Goal: Find contact information: Find contact information

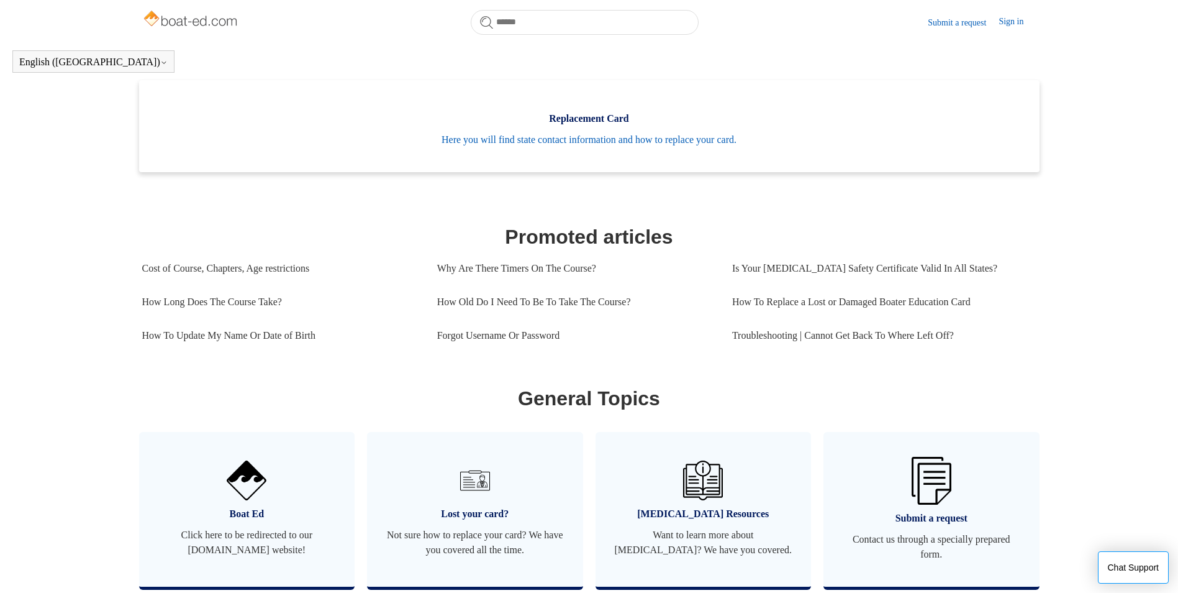
scroll to position [387, 0]
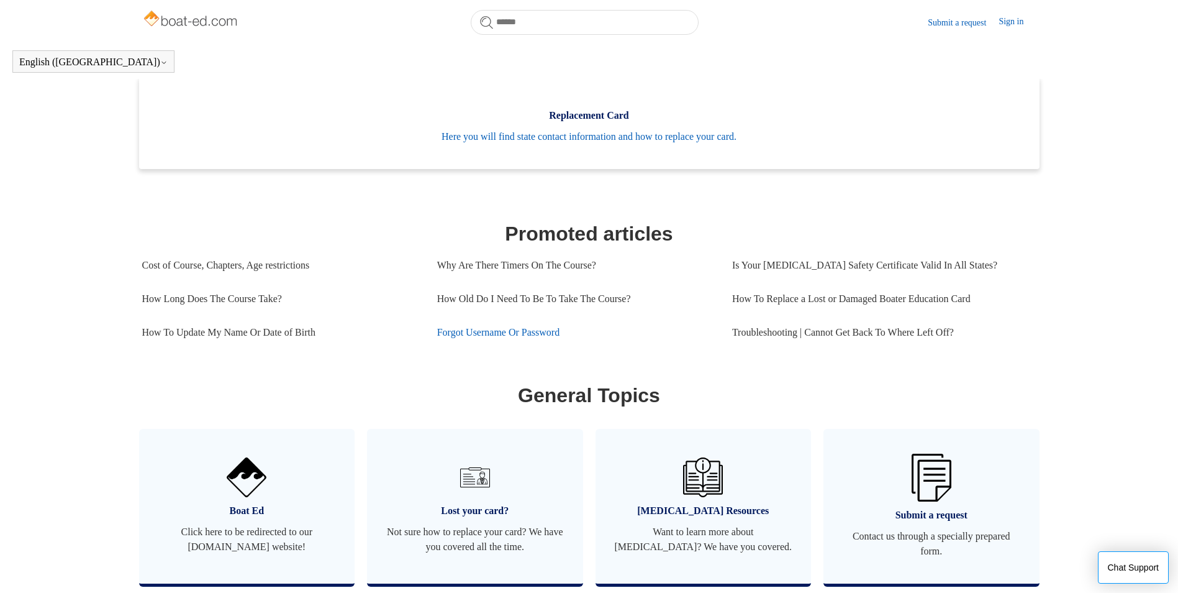
click at [506, 344] on link "Forgot Username Or Password" at bounding box center [575, 333] width 276 height 34
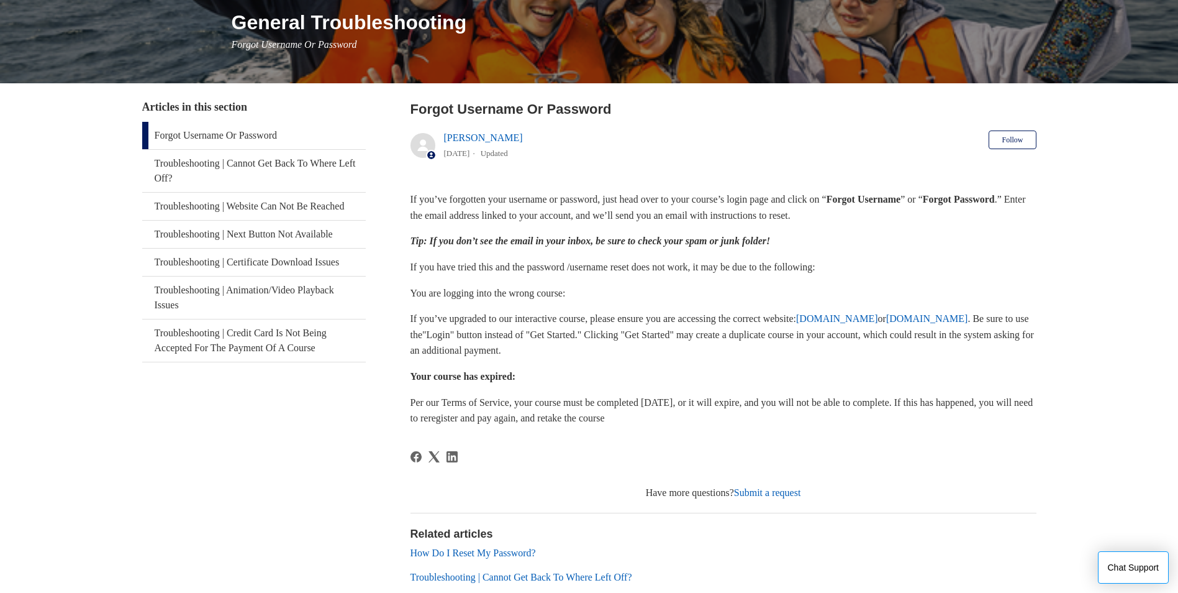
scroll to position [161, 0]
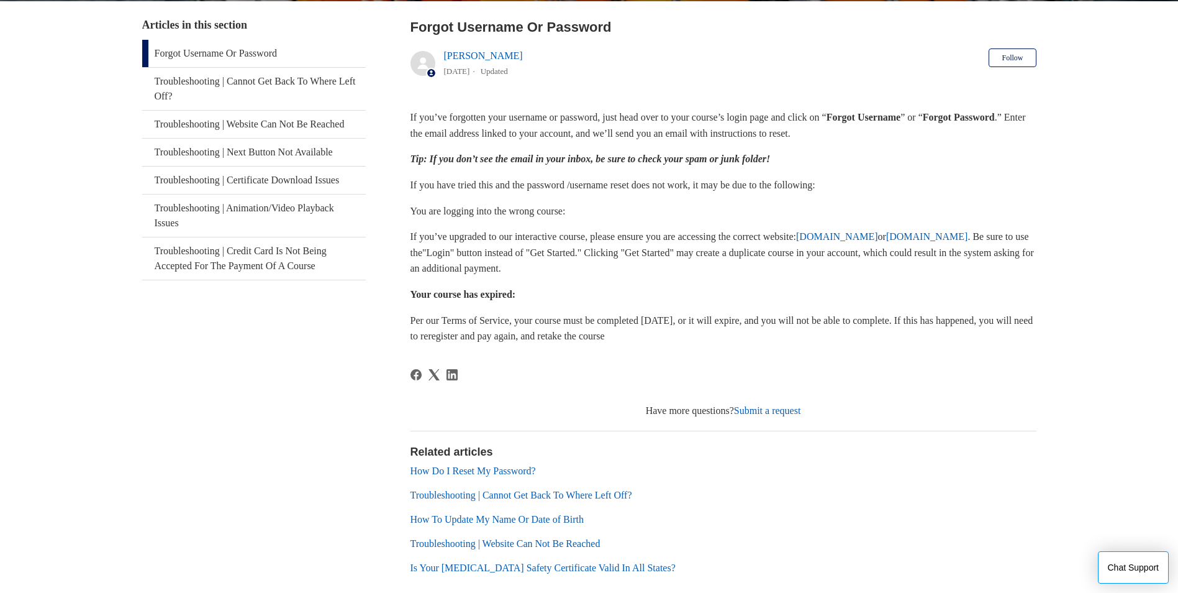
click at [780, 405] on link "Submit a request" at bounding box center [767, 410] width 67 height 11
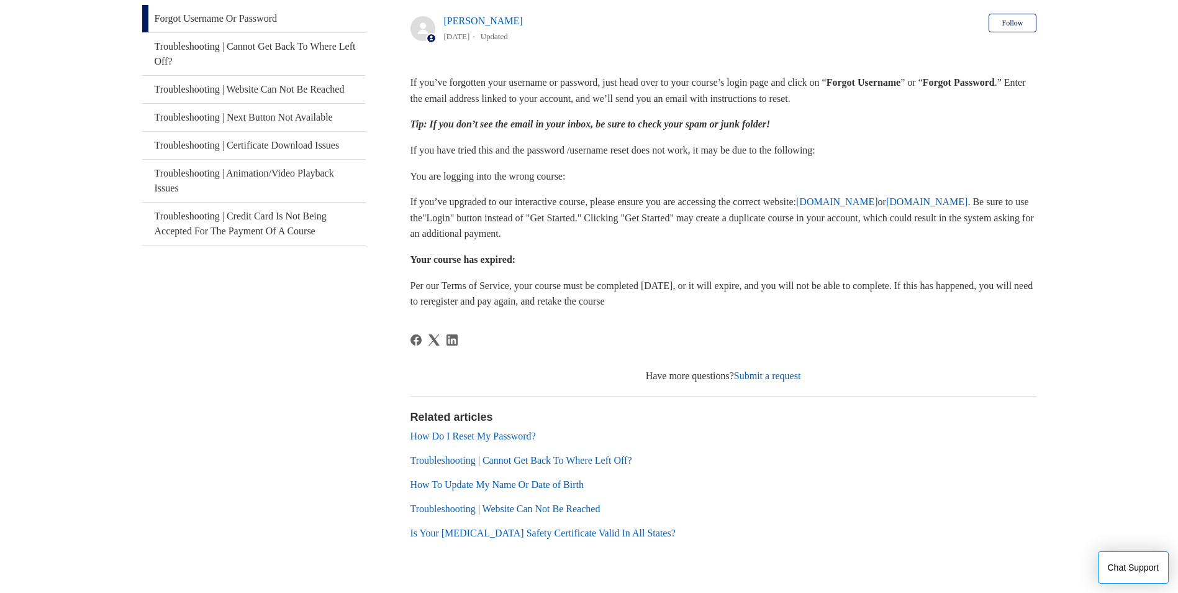
scroll to position [272, 0]
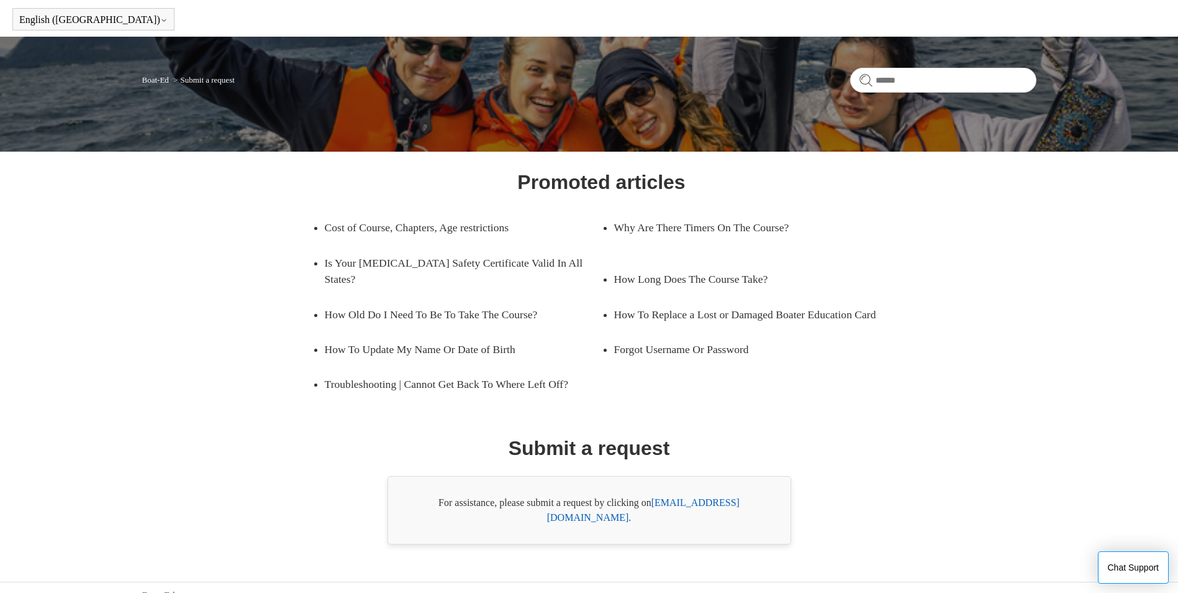
scroll to position [44, 0]
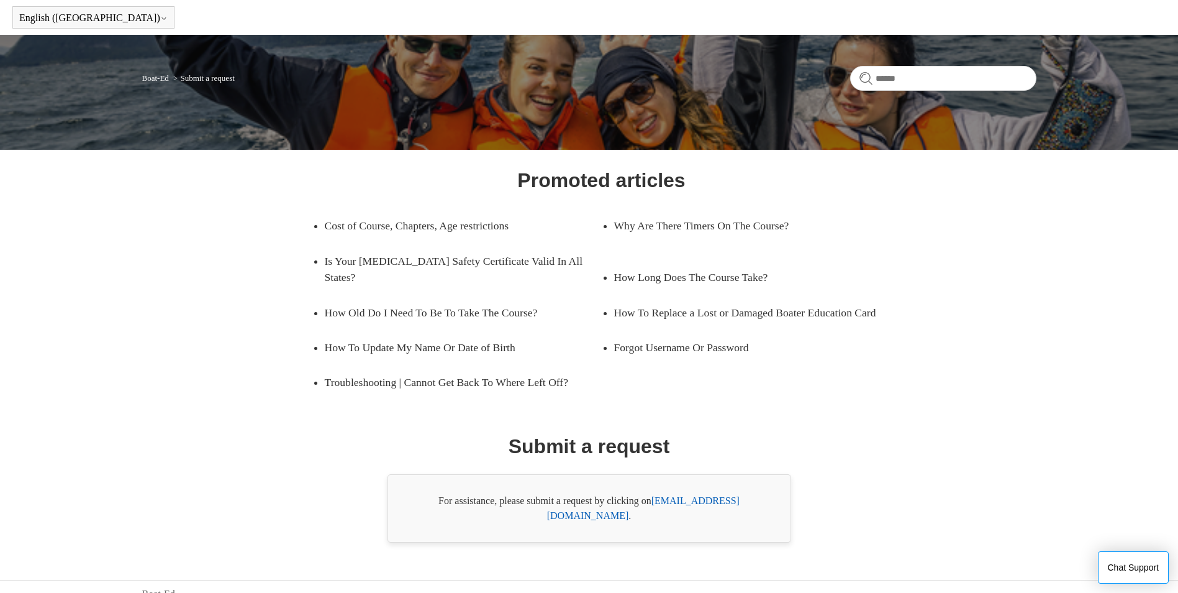
click at [712, 500] on link "support@boat-ed.com" at bounding box center [643, 507] width 193 height 25
